Goal: Find specific page/section: Find specific page/section

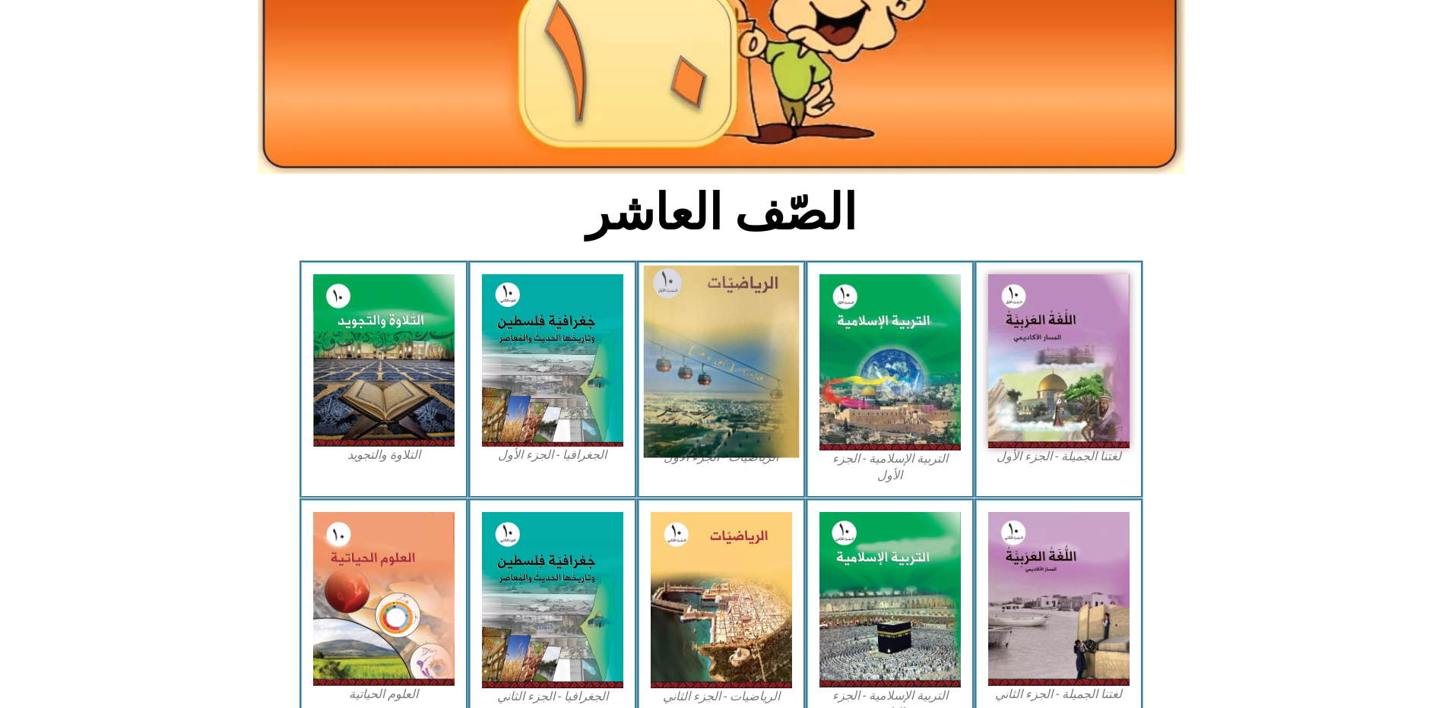
scroll to position [228, 0]
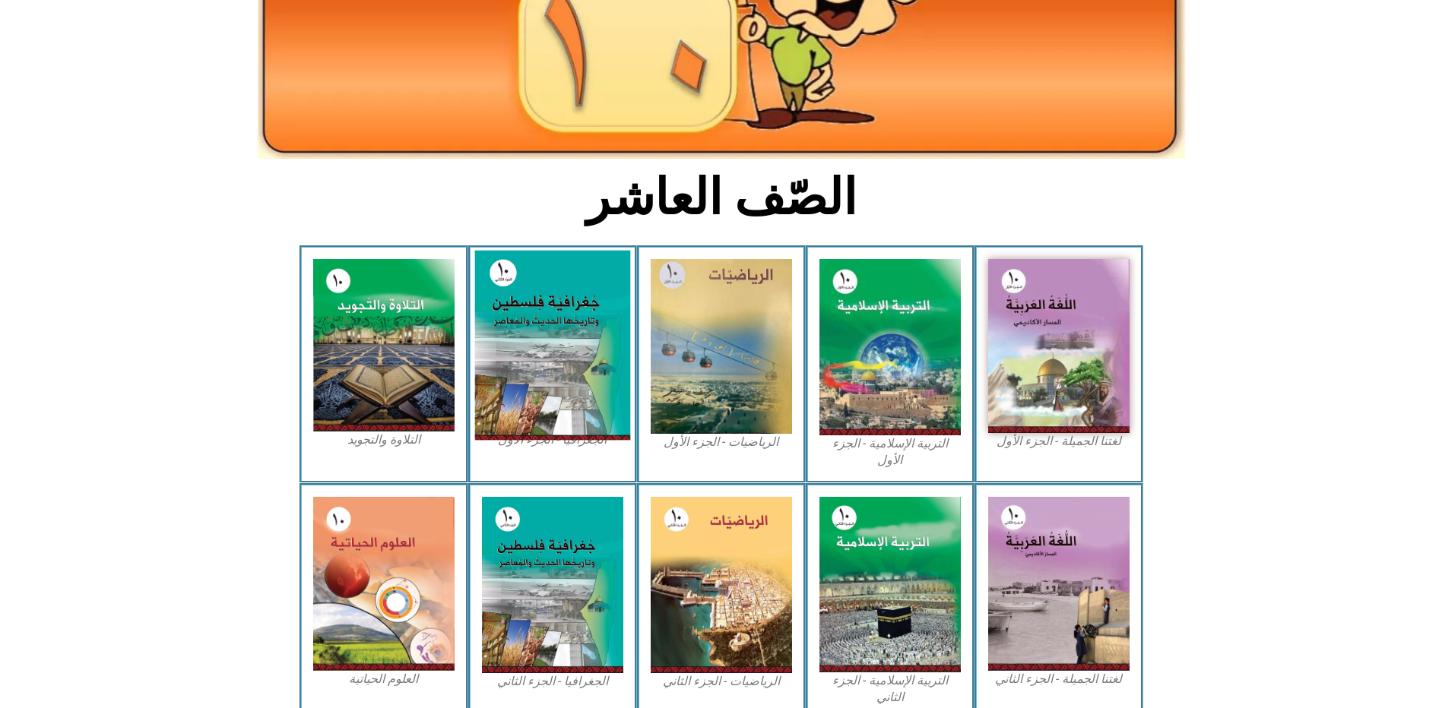
click at [581, 306] on img at bounding box center [552, 346] width 156 height 190
click at [532, 329] on img at bounding box center [552, 346] width 156 height 190
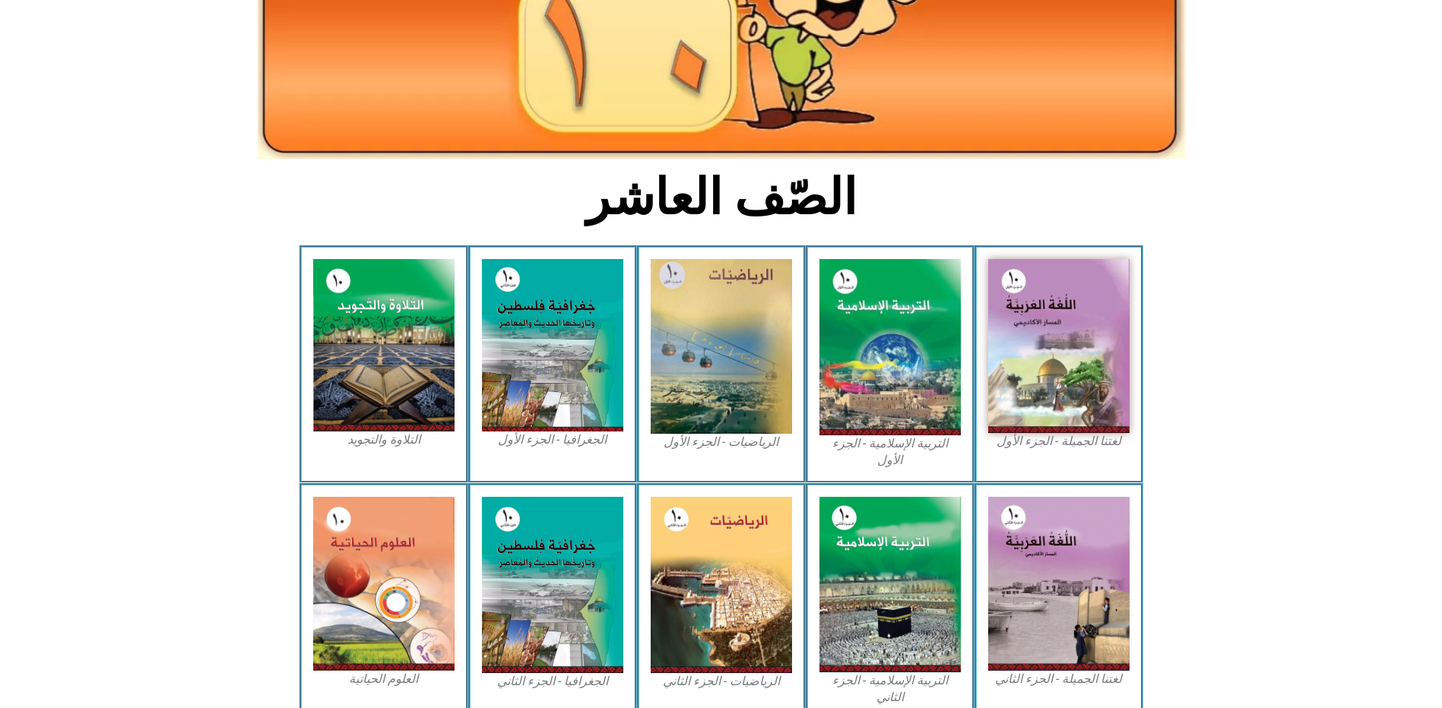
click at [556, 432] on figcaption "الجغرافيا - الجزء الأول​" at bounding box center [552, 440] width 141 height 17
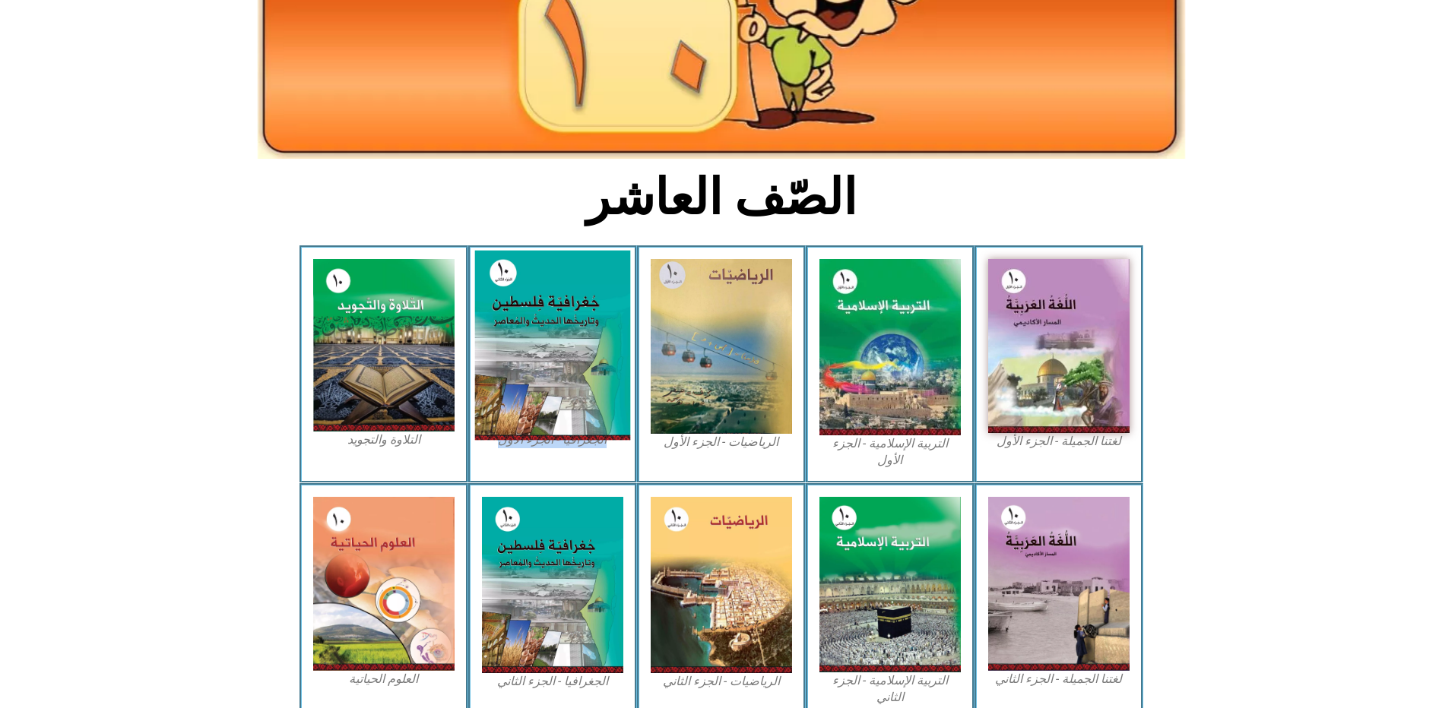
drag, startPoint x: 556, startPoint y: 407, endPoint x: 550, endPoint y: 352, distance: 55.1
click at [550, 352] on img at bounding box center [552, 346] width 156 height 190
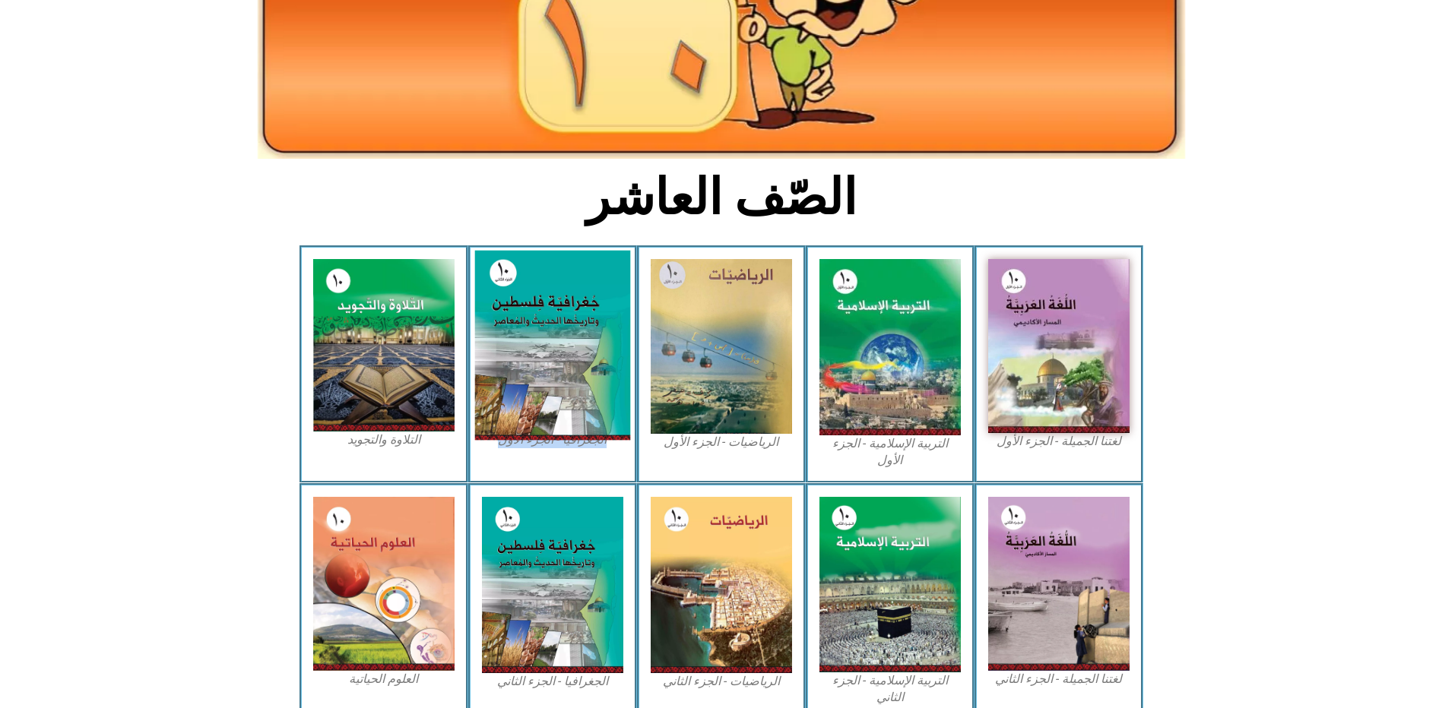
click at [550, 352] on img at bounding box center [552, 346] width 156 height 190
